Goal: Transaction & Acquisition: Purchase product/service

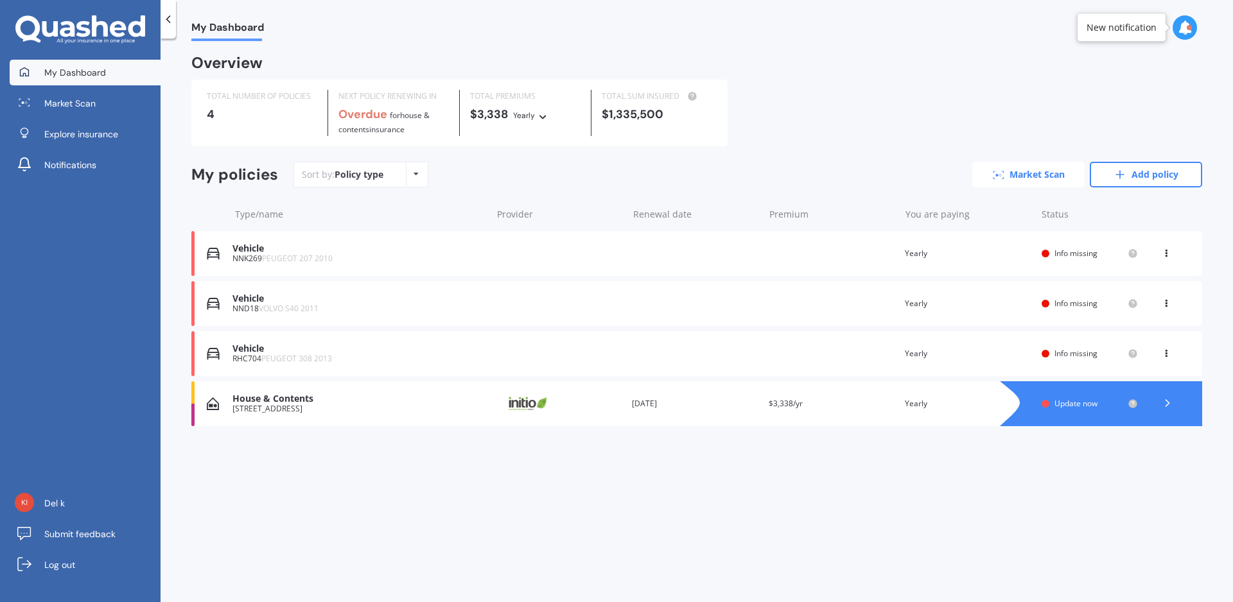
click at [1009, 166] on link "Market Scan" at bounding box center [1028, 175] width 112 height 26
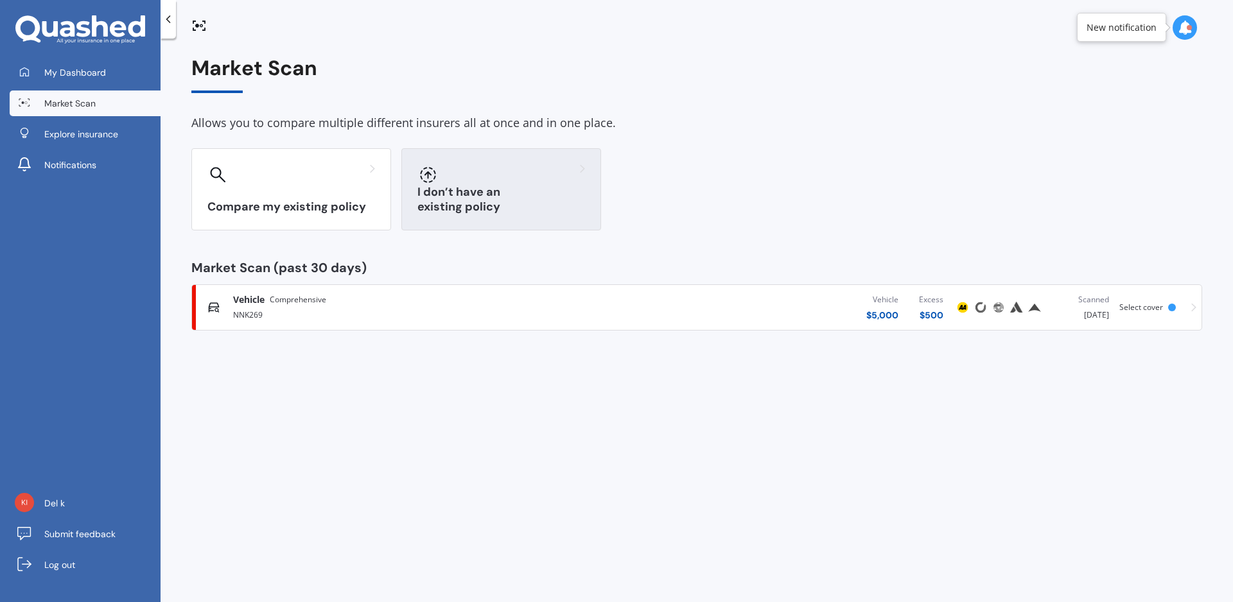
click at [511, 207] on h3 "I don’t have an existing policy" at bounding box center [501, 200] width 168 height 30
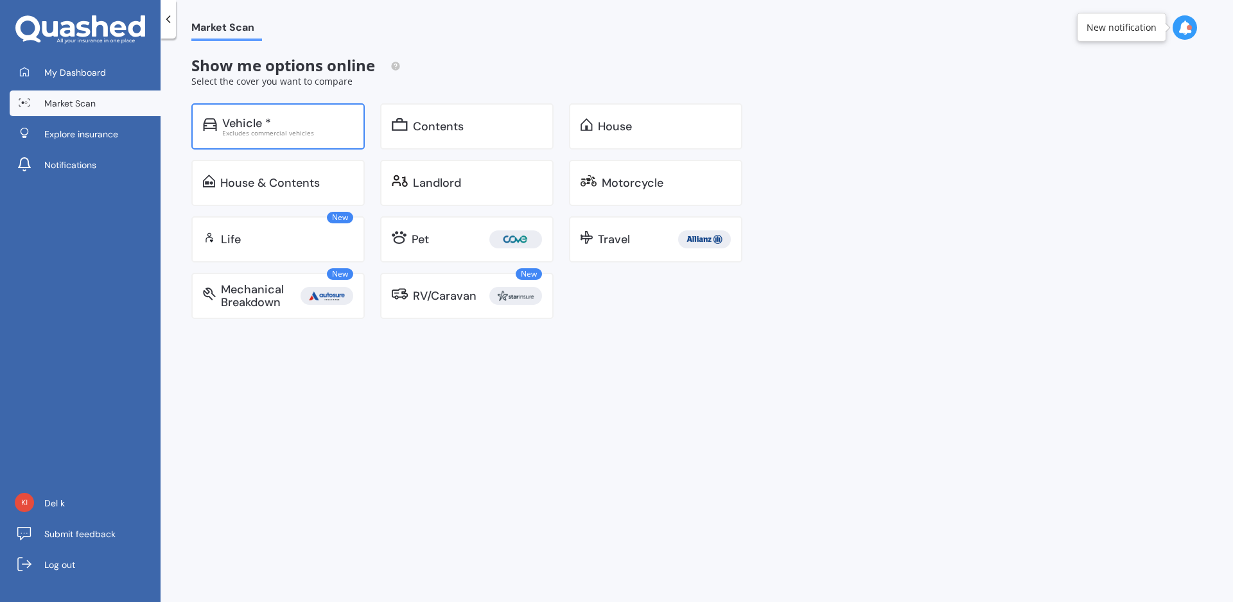
click at [240, 118] on div "Vehicle *" at bounding box center [246, 123] width 49 height 13
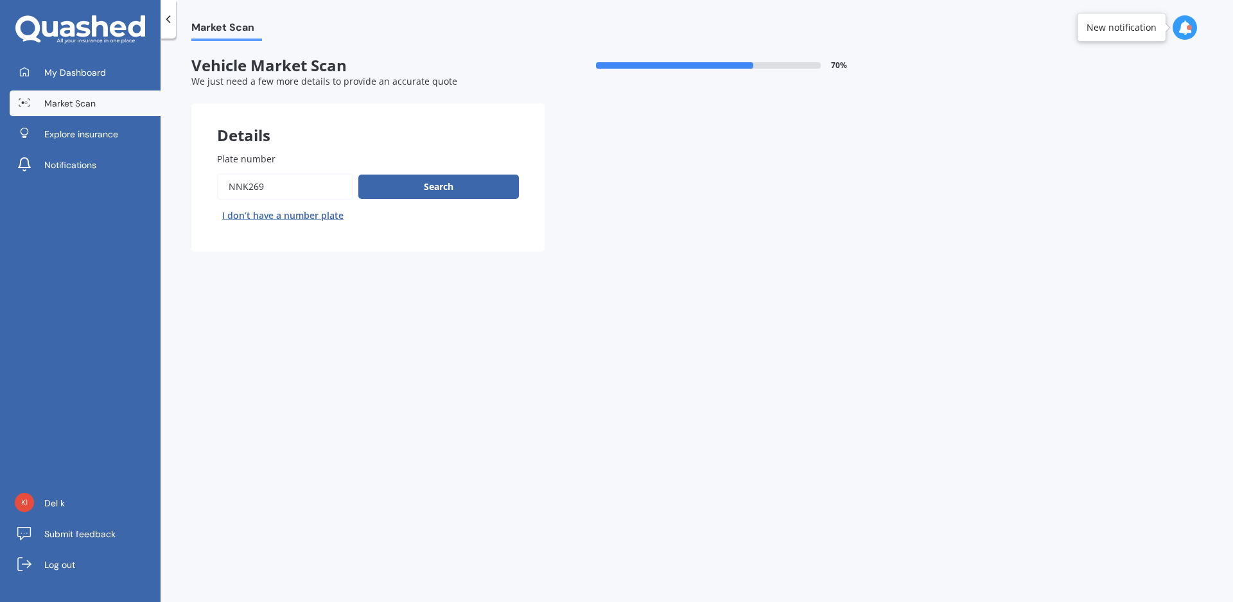
click at [262, 186] on input "Plate number" at bounding box center [285, 186] width 136 height 27
type input "N"
paste input "MRE421"
type input "MRE421"
click at [457, 177] on button "Search" at bounding box center [438, 187] width 161 height 24
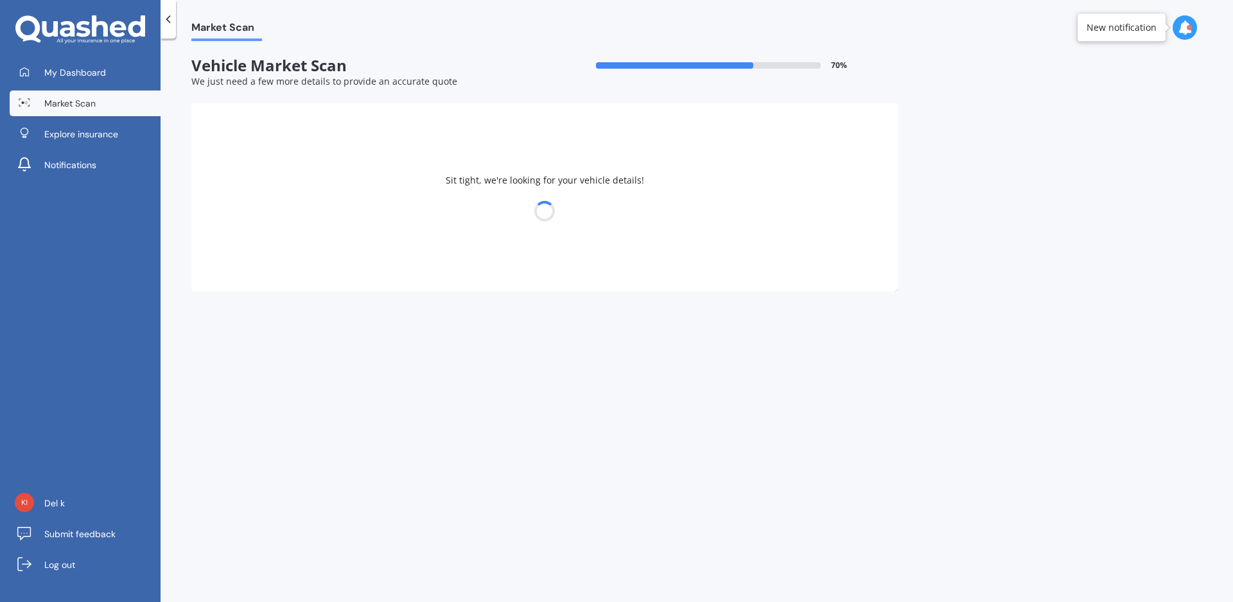
select select "AUDI"
select select "A3"
select select "07"
select select "08"
select select "1973"
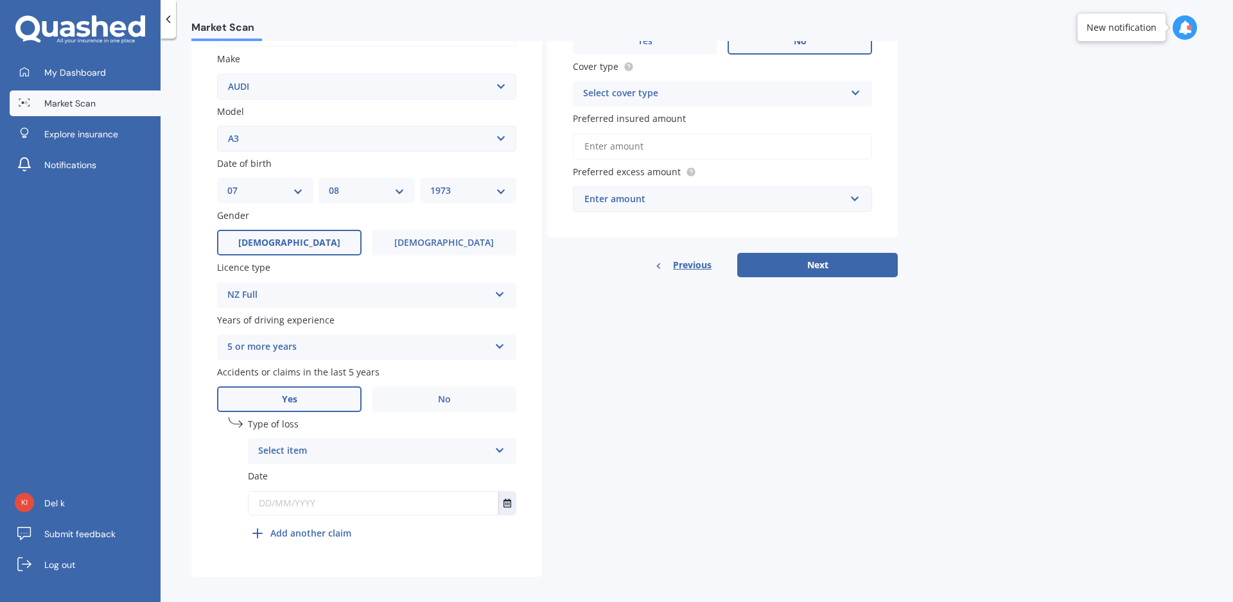
scroll to position [244, 0]
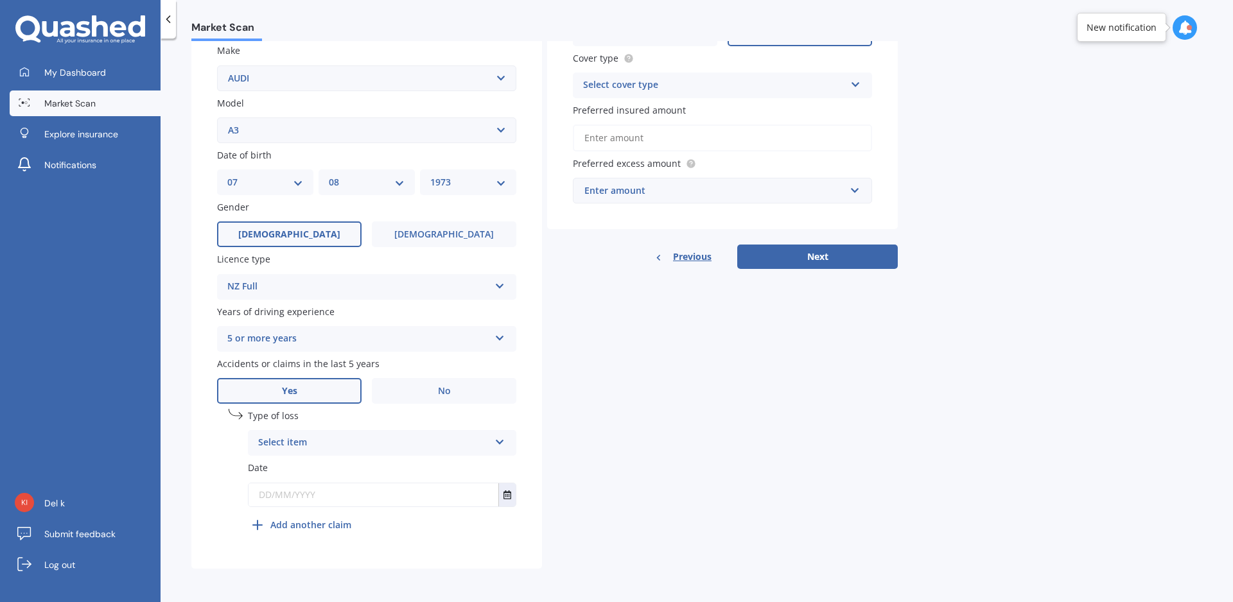
click at [493, 434] on div "Select item At fault accident Not at fault accident" at bounding box center [382, 443] width 268 height 26
click at [389, 464] on div "At fault accident" at bounding box center [382, 468] width 267 height 23
click at [369, 500] on input "text" at bounding box center [374, 495] width 250 height 23
click at [509, 488] on button "Select date" at bounding box center [506, 495] width 17 height 23
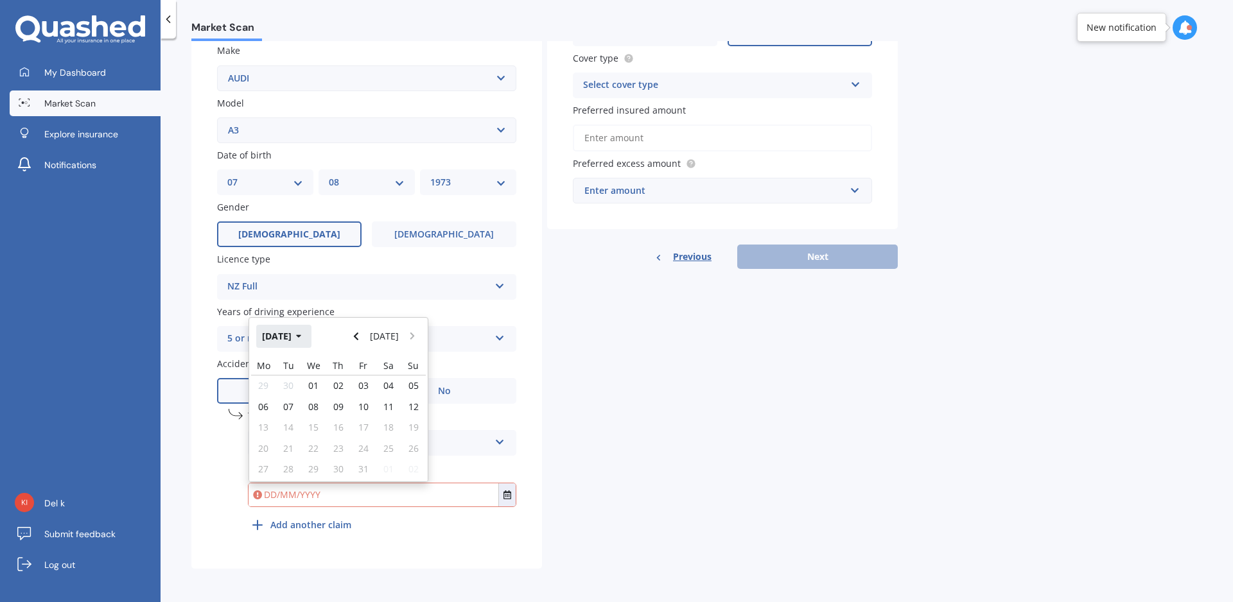
click at [302, 336] on button "[DATE]" at bounding box center [283, 336] width 55 height 23
click at [268, 420] on span "May" at bounding box center [273, 418] width 18 height 12
click at [341, 385] on span "01" at bounding box center [338, 385] width 10 height 12
type input "[DATE]"
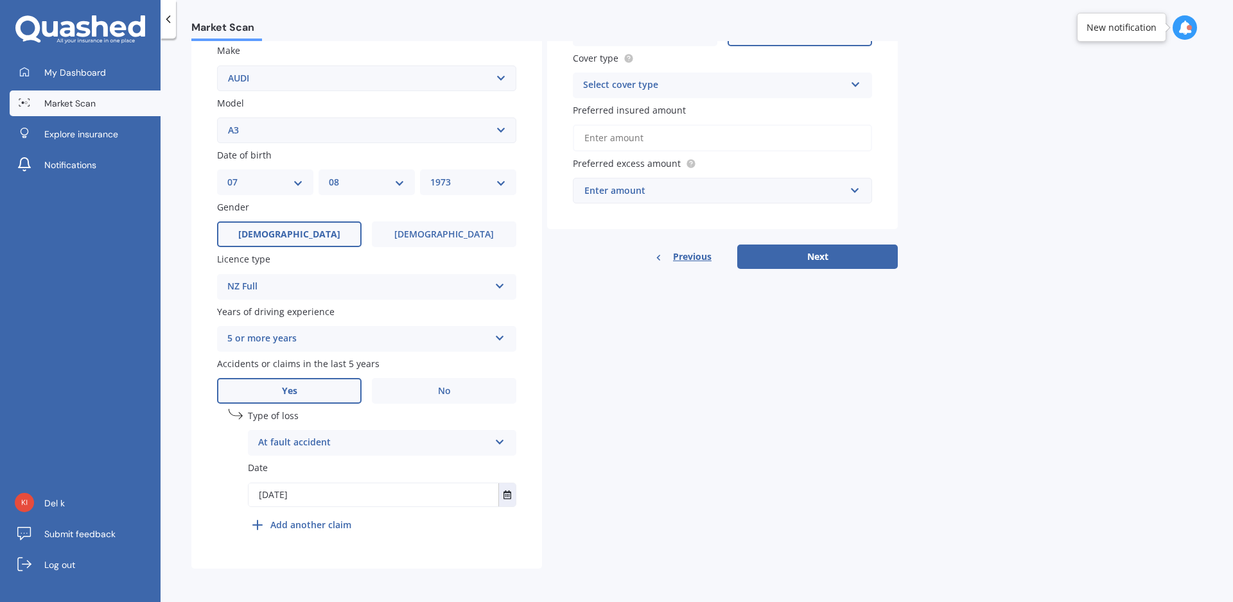
click at [608, 406] on div "Details Plate number Search I don’t have a number plate Year [DATE] Make Select…" at bounding box center [544, 216] width 706 height 706
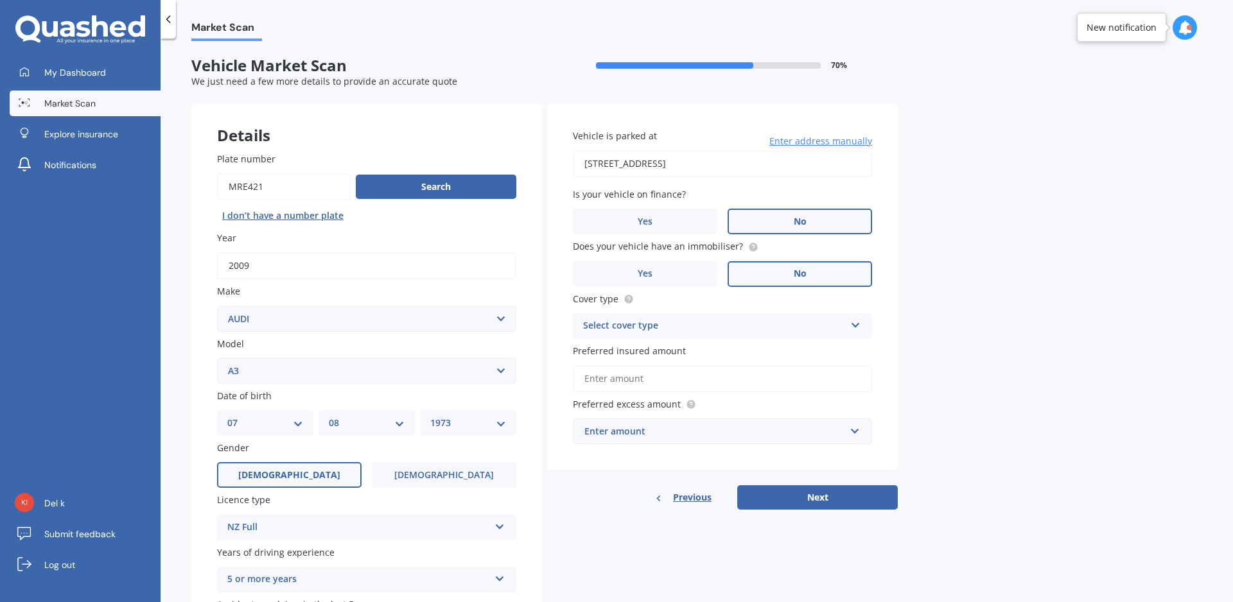
click at [693, 331] on div "Select cover type" at bounding box center [714, 325] width 262 height 15
click at [670, 351] on div "Comprehensive" at bounding box center [722, 351] width 298 height 23
click at [667, 378] on input "Preferred insured amount" at bounding box center [722, 378] width 299 height 27
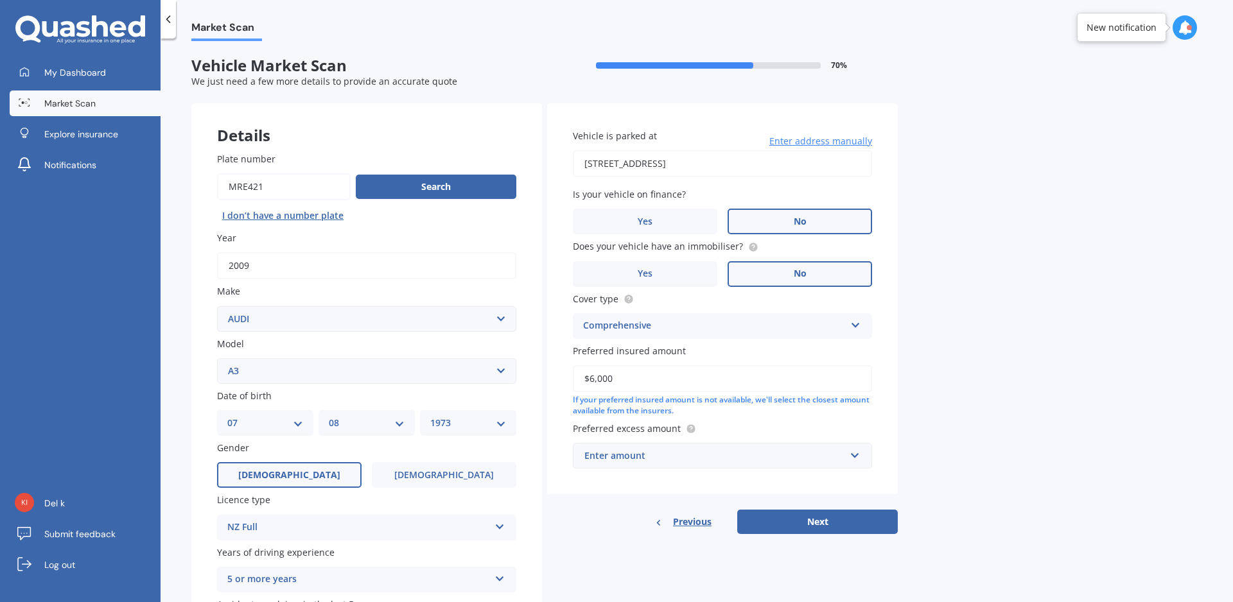
type input "$6,000"
click at [972, 381] on div "Market Scan Vehicle Market Scan 70 % We just need a few more details to provide…" at bounding box center [697, 323] width 1072 height 564
click at [831, 454] on div "Enter amount" at bounding box center [714, 456] width 261 height 14
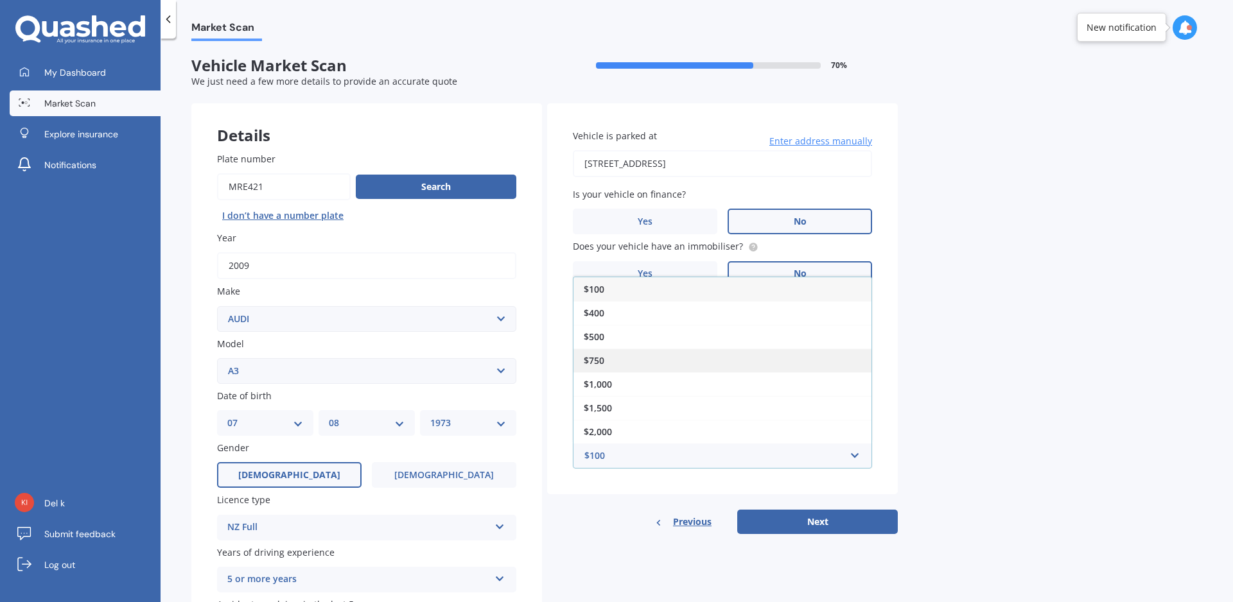
click at [628, 367] on div "$750" at bounding box center [722, 361] width 298 height 24
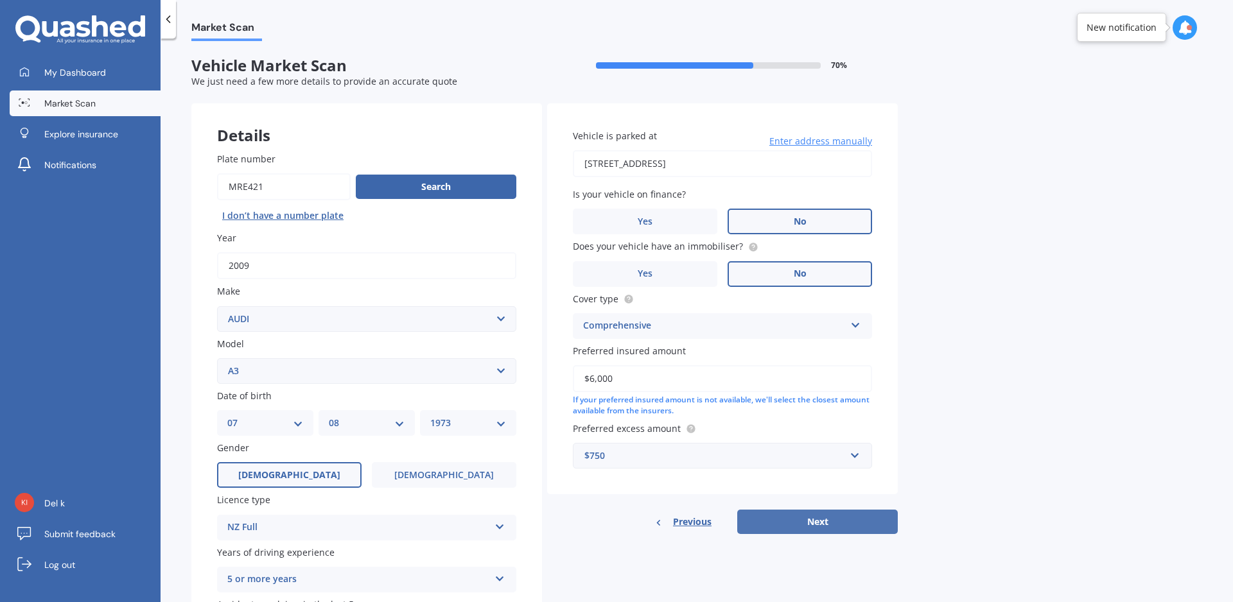
click at [801, 523] on button "Next" at bounding box center [817, 522] width 161 height 24
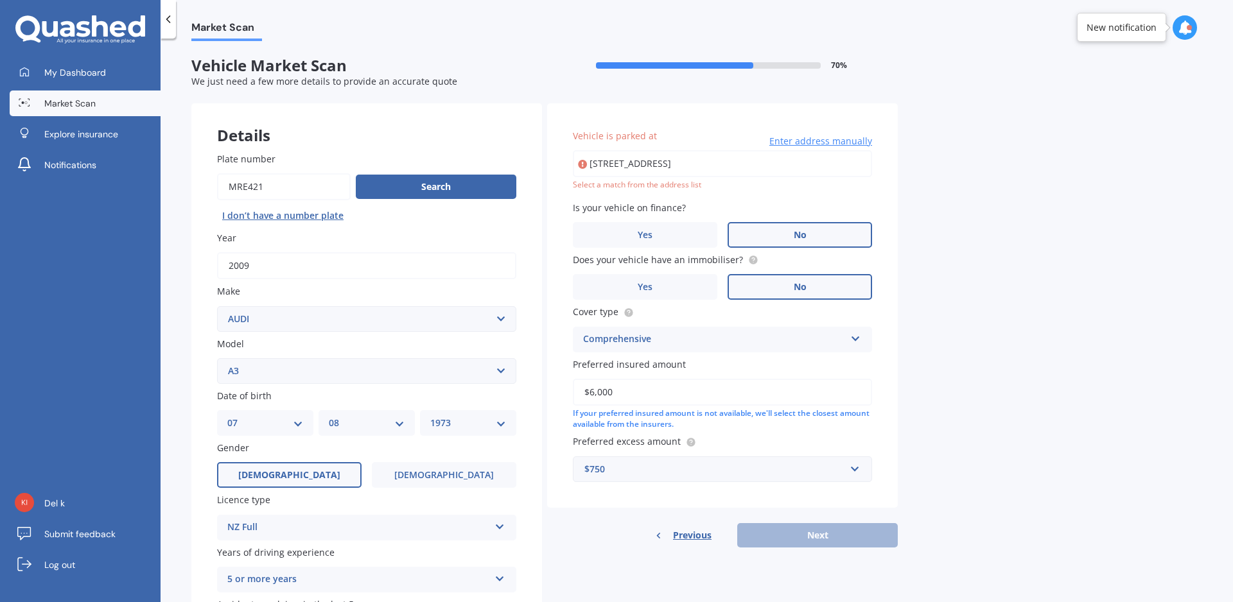
type input "[STREET_ADDRESS]"
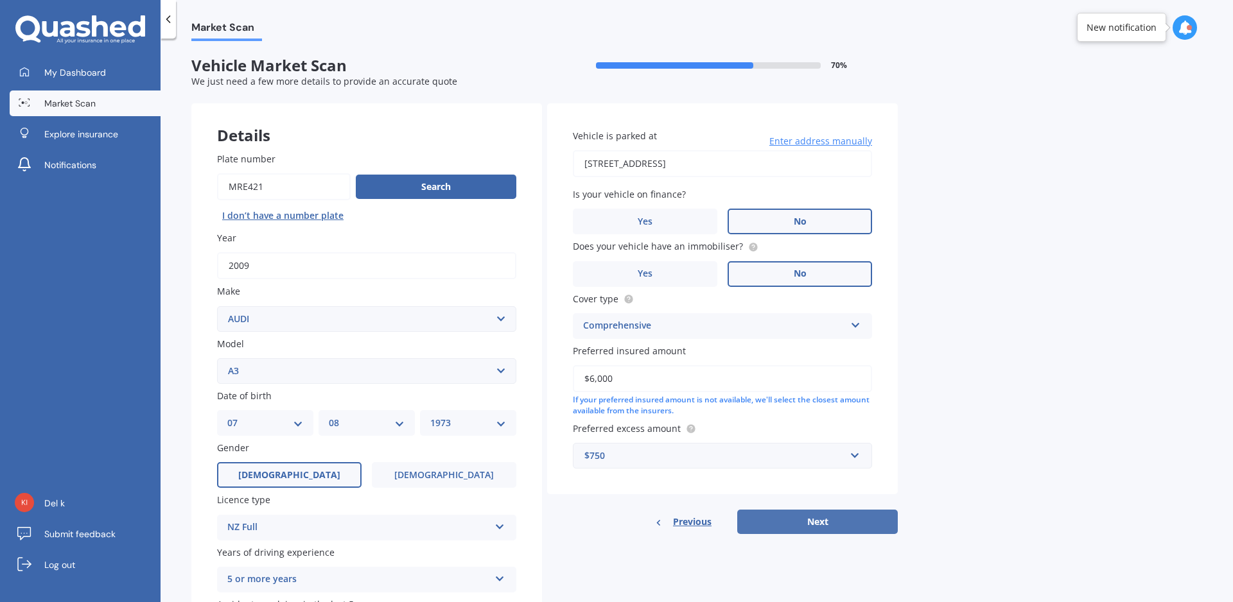
click at [788, 526] on button "Next" at bounding box center [817, 522] width 161 height 24
select select "07"
select select "08"
select select "1973"
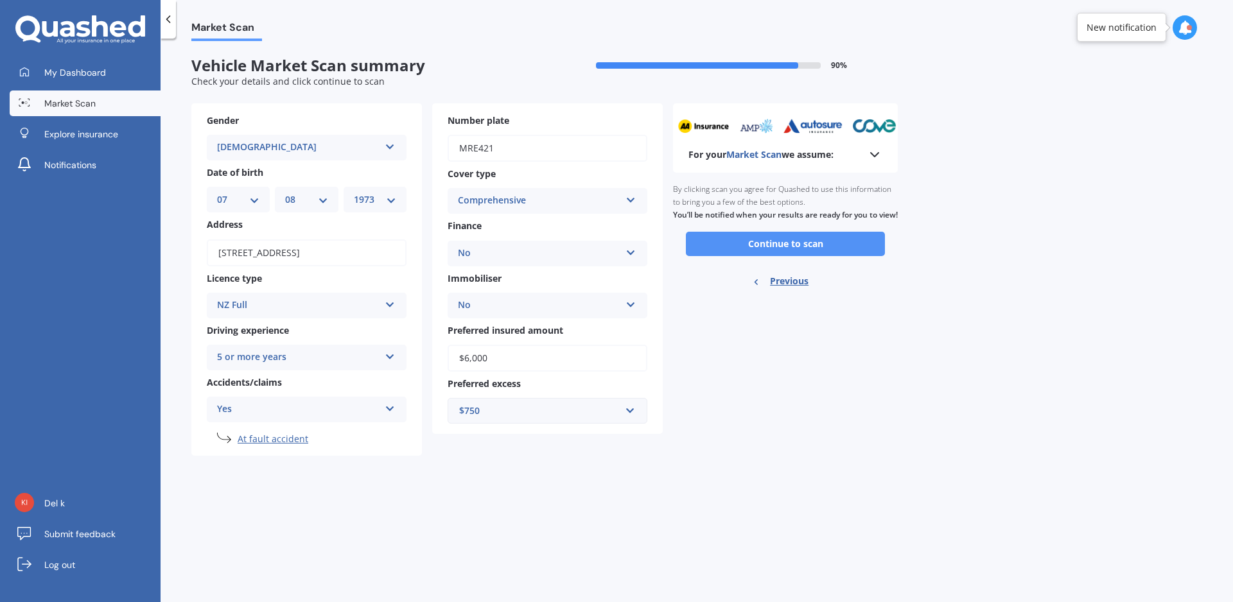
click at [796, 253] on button "Continue to scan" at bounding box center [785, 244] width 199 height 24
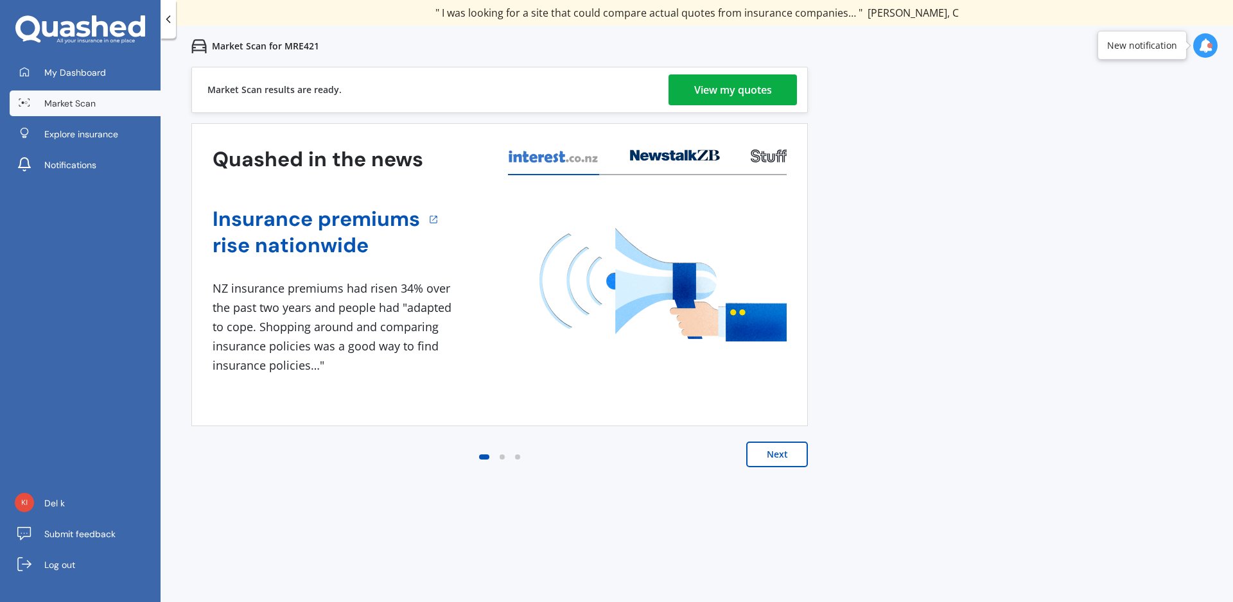
click at [724, 77] on div "View my quotes" at bounding box center [733, 89] width 78 height 31
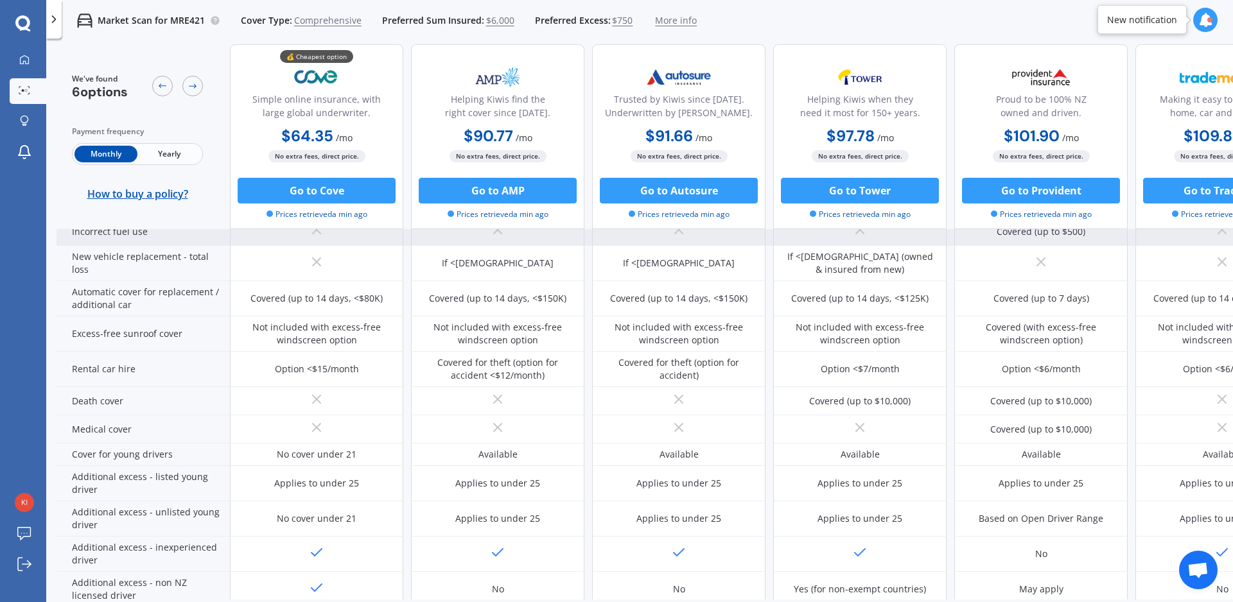
scroll to position [439, 0]
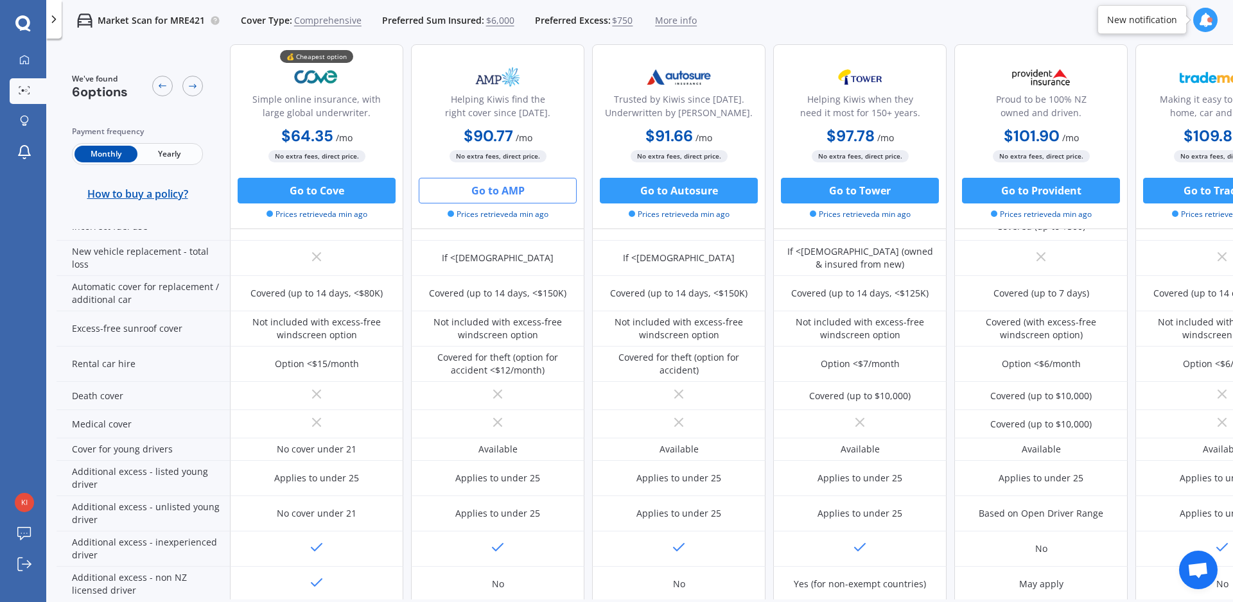
click at [504, 186] on button "Go to AMP" at bounding box center [498, 191] width 158 height 26
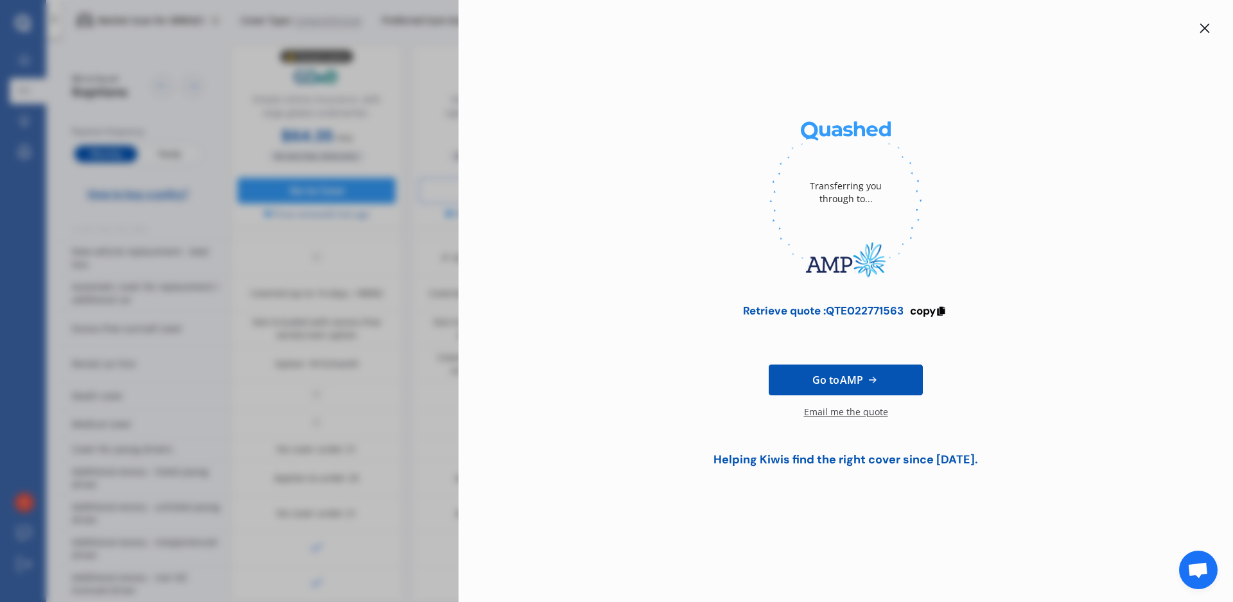
click at [1207, 28] on icon at bounding box center [1204, 28] width 10 height 10
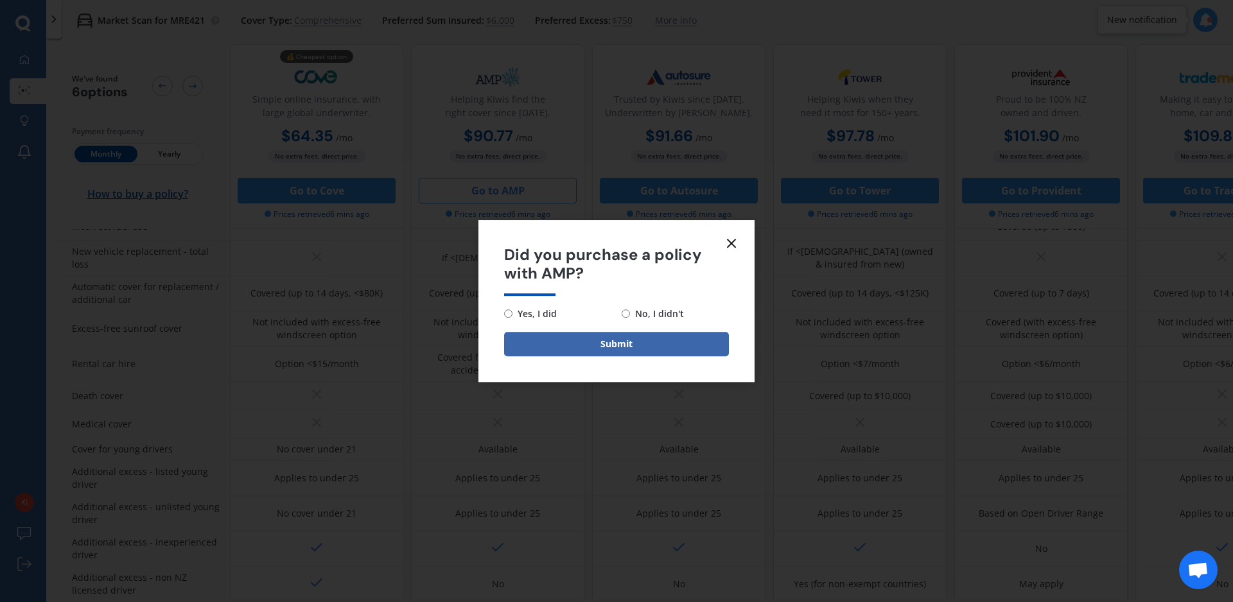
click at [632, 315] on span "No, I didn't" at bounding box center [657, 313] width 54 height 15
click at [630, 315] on input "No, I didn't" at bounding box center [626, 314] width 8 height 8
radio input "true"
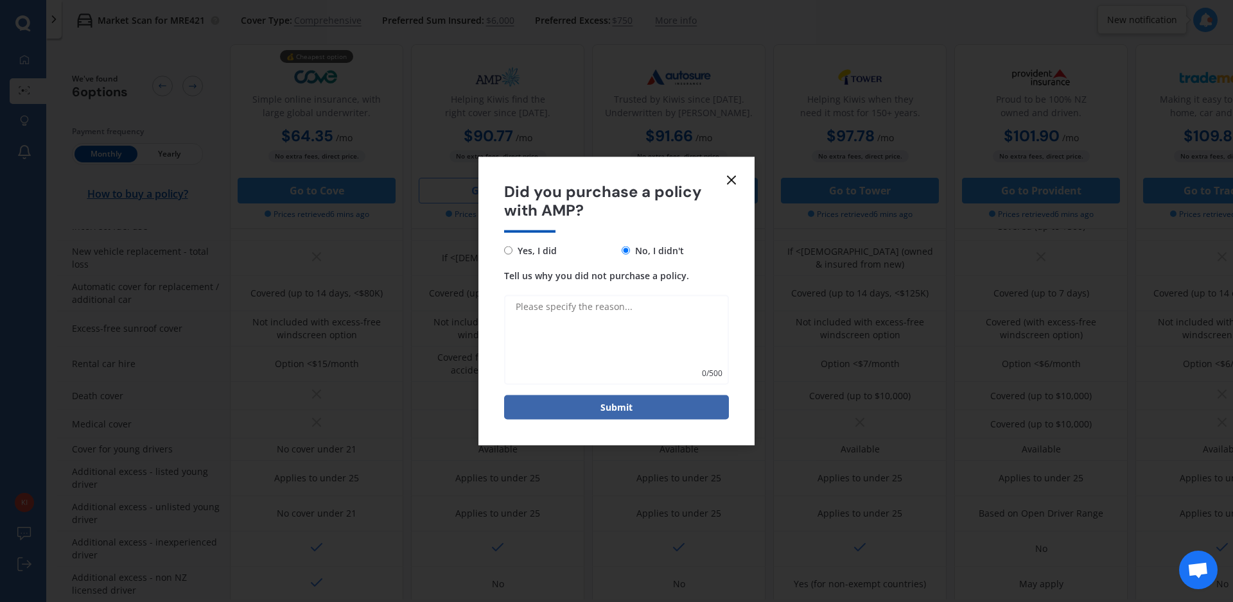
click at [729, 180] on icon at bounding box center [731, 180] width 15 height 15
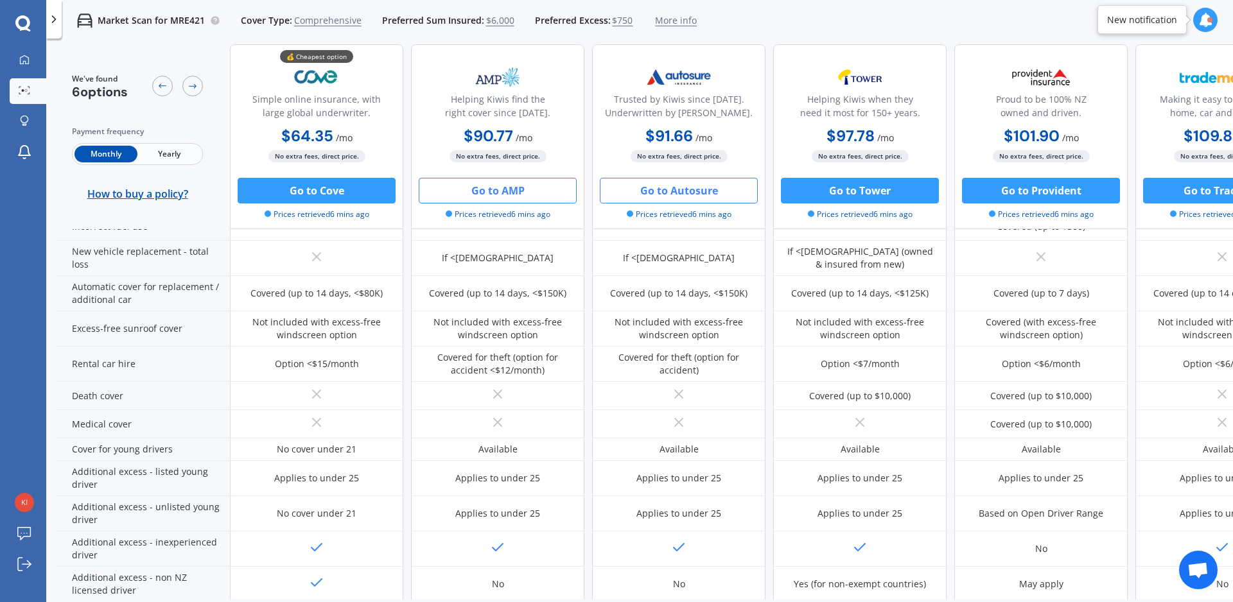
click at [681, 189] on button "Go to Autosure" at bounding box center [679, 191] width 158 height 26
